Goal: Information Seeking & Learning: Learn about a topic

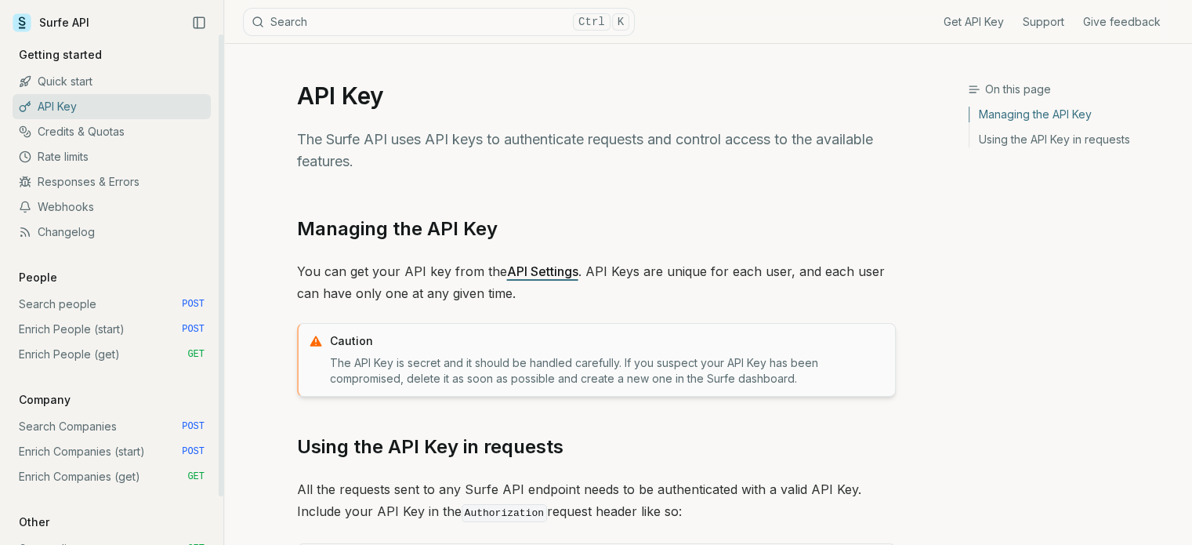
click at [56, 80] on link "Quick start" at bounding box center [112, 81] width 198 height 25
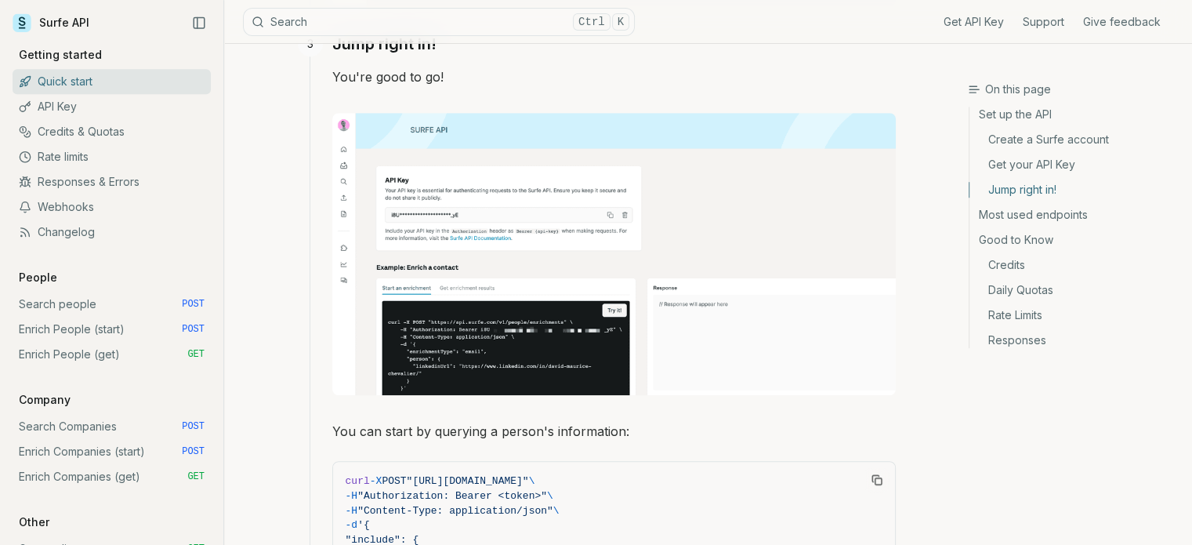
scroll to position [1134, 0]
click at [572, 332] on img at bounding box center [614, 252] width 564 height 282
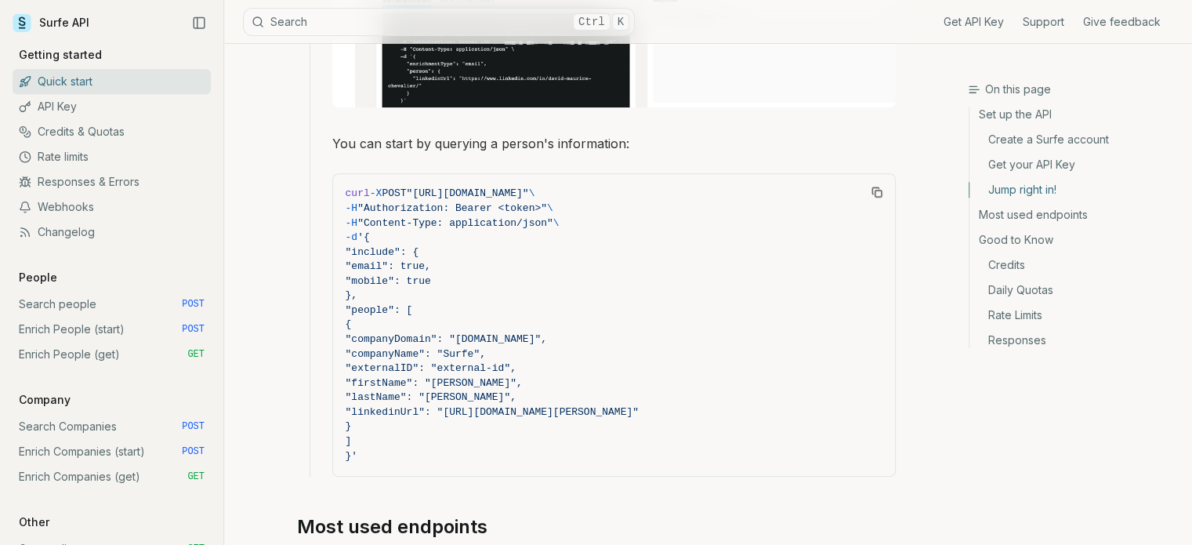
scroll to position [1422, 0]
click at [878, 188] on rect "Copy Text" at bounding box center [878, 191] width 6 height 6
click at [687, 273] on span ""mobile": true" at bounding box center [614, 279] width 537 height 15
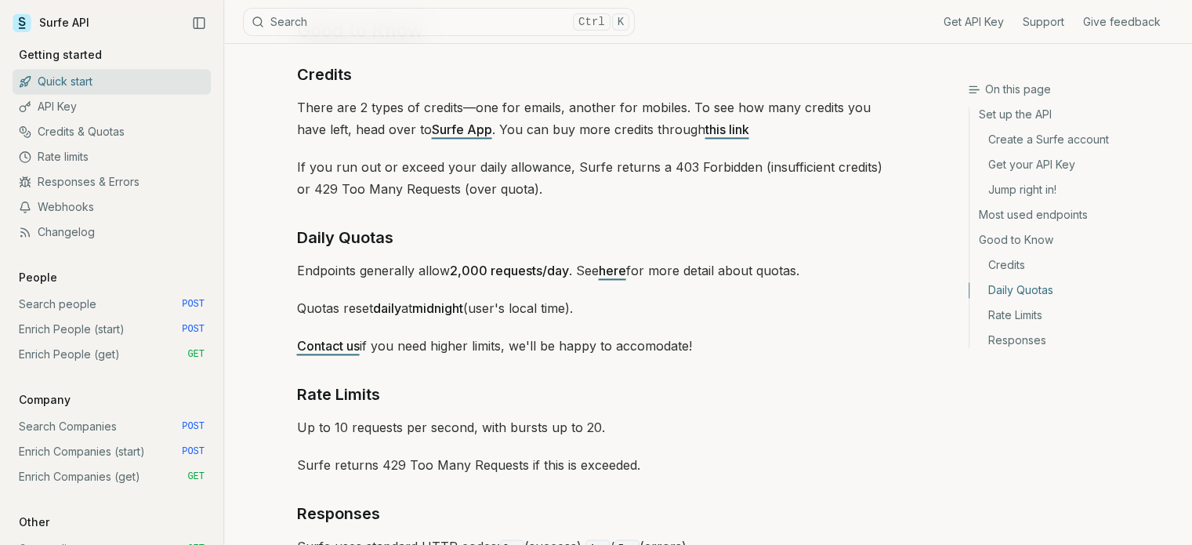
scroll to position [2411, 0]
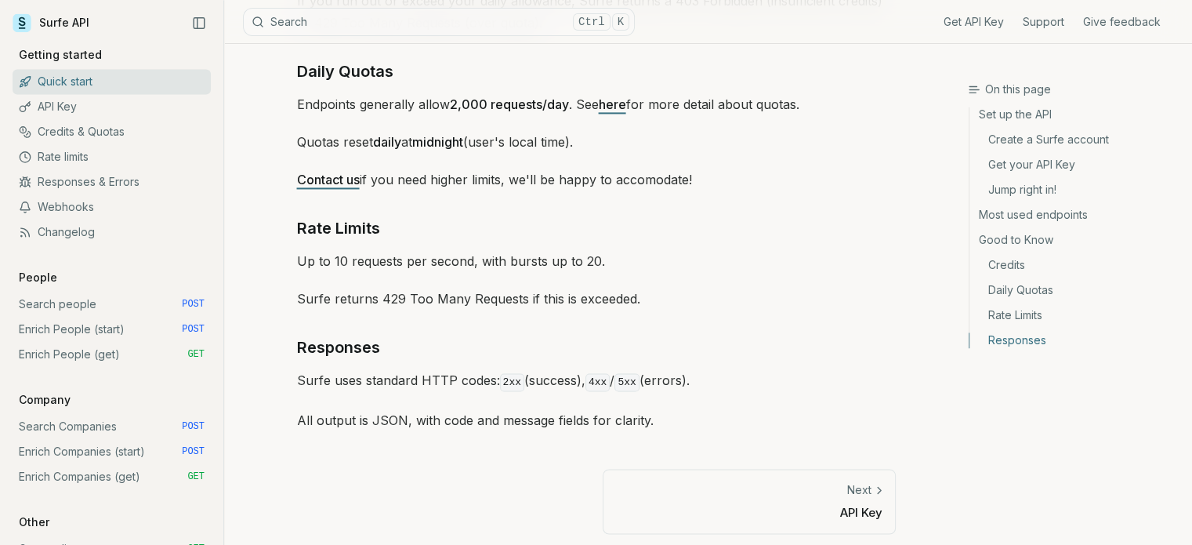
click at [867, 486] on p "Next" at bounding box center [859, 490] width 24 height 16
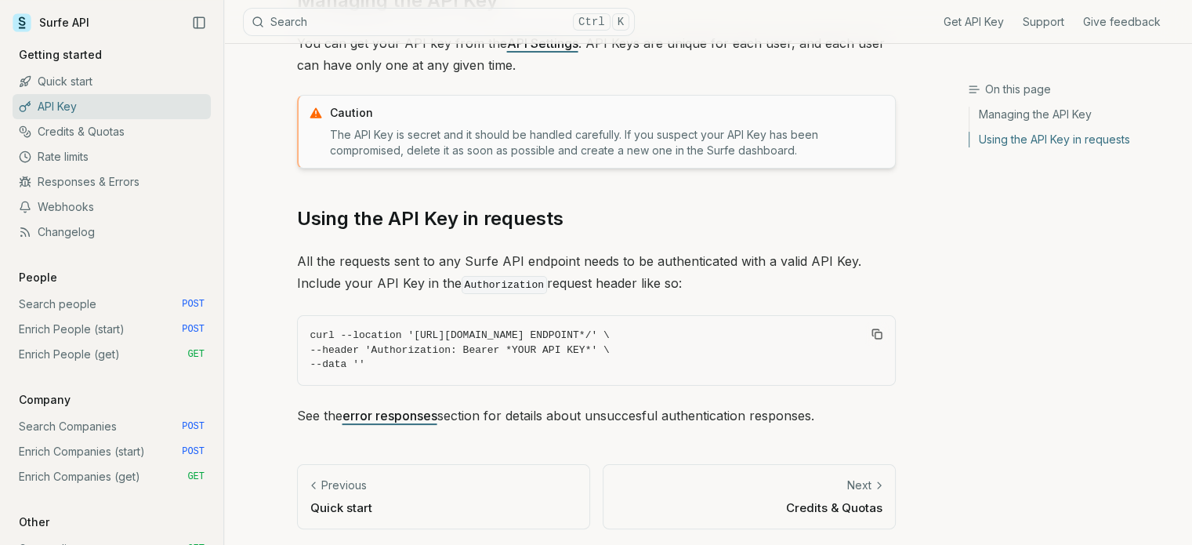
scroll to position [227, 0]
click at [108, 132] on link "Credits & Quotas" at bounding box center [112, 131] width 198 height 25
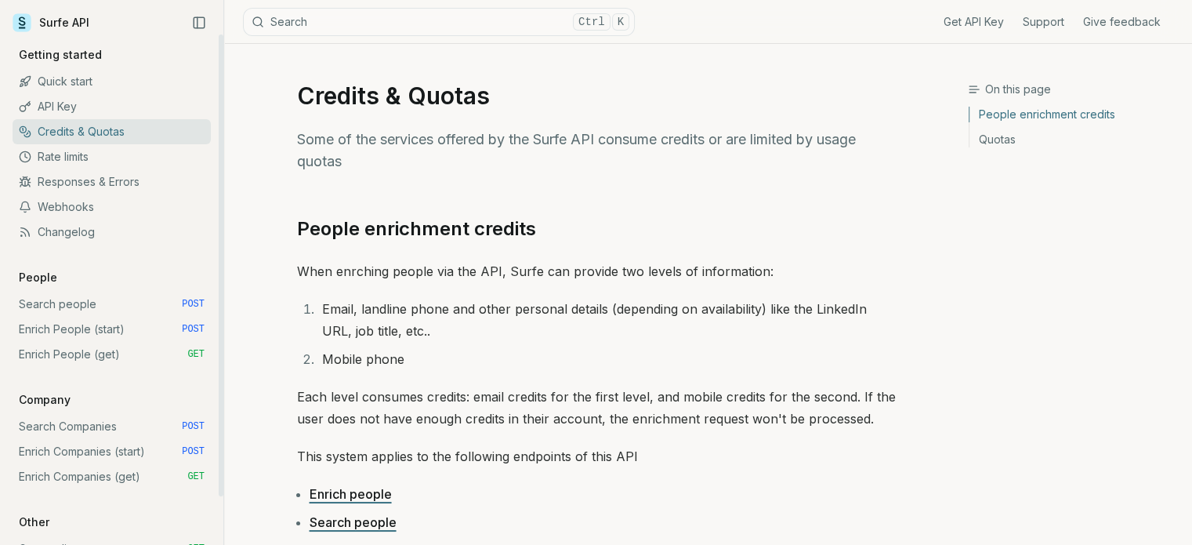
click at [74, 183] on link "Responses & Errors" at bounding box center [112, 181] width 198 height 25
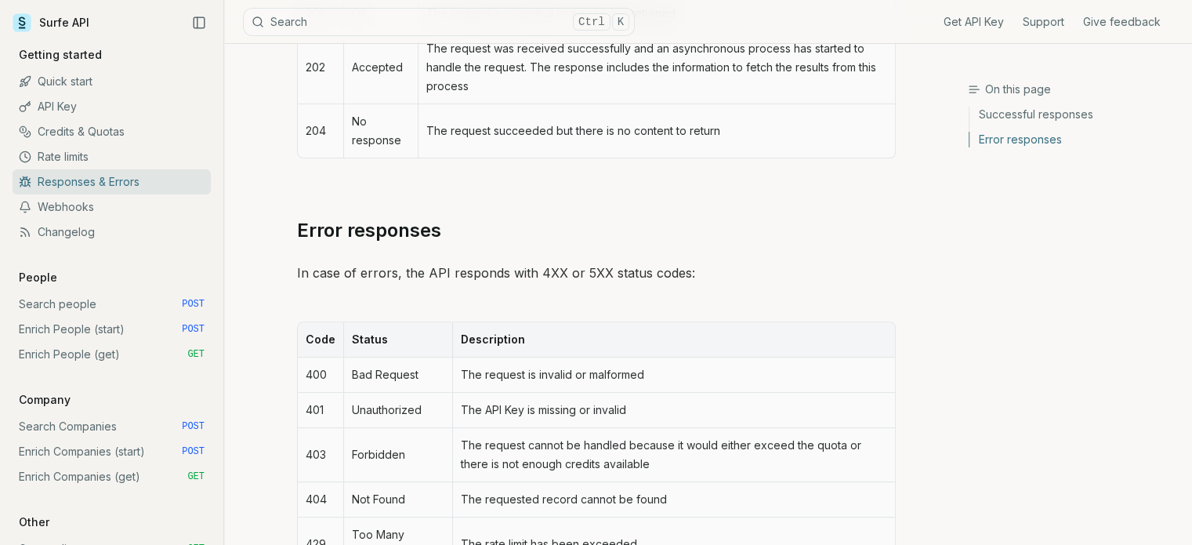
scroll to position [563, 0]
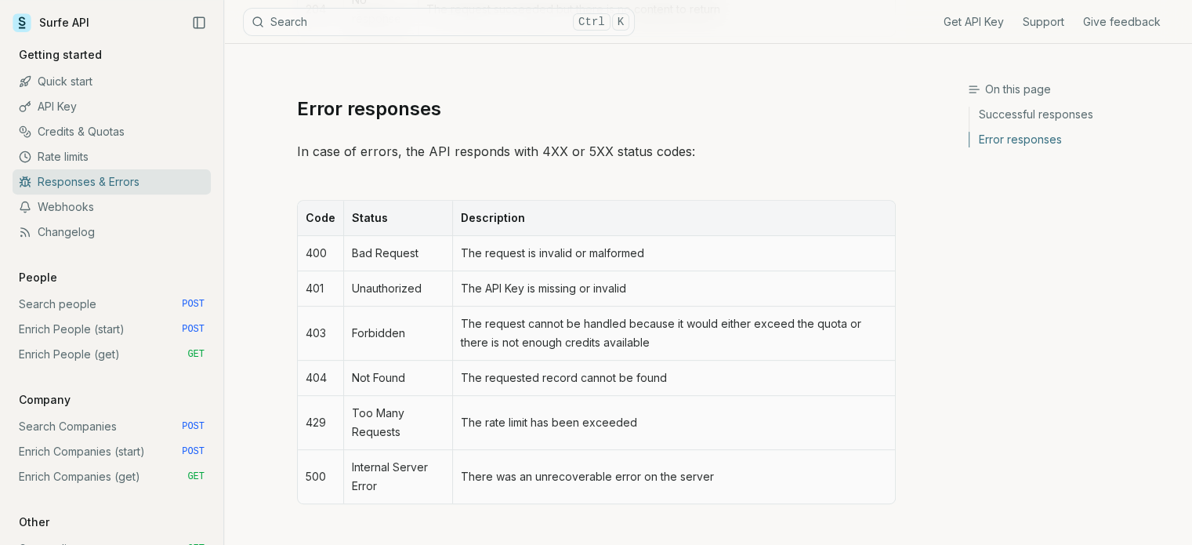
click at [508, 292] on td "The API Key is missing or invalid" at bounding box center [673, 288] width 442 height 35
click at [113, 200] on link "Webhooks" at bounding box center [112, 206] width 198 height 25
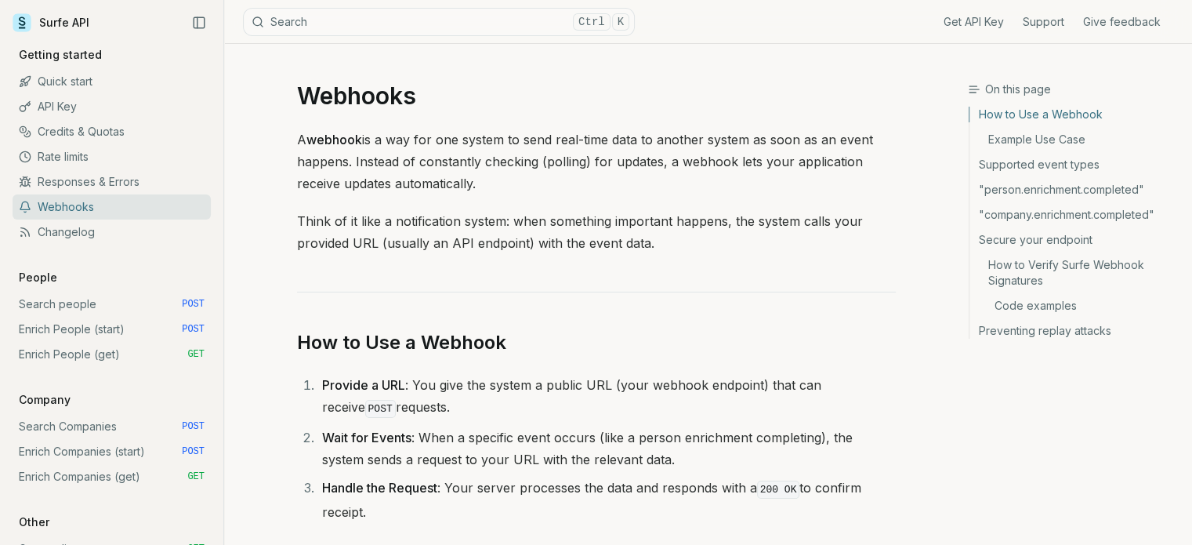
click at [1158, 351] on div "On this page How to Use a Webhook Example Use Case Supported event types "perso…" at bounding box center [1080, 310] width 224 height 457
